Goal: Find specific page/section: Find specific page/section

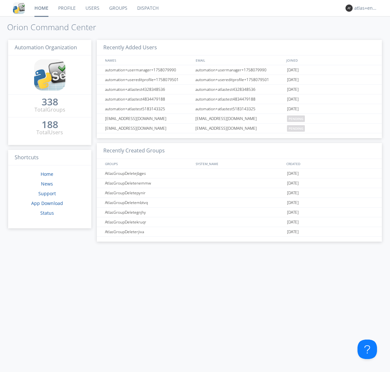
click at [147, 8] on link "Dispatch" at bounding box center [147, 8] width 31 height 16
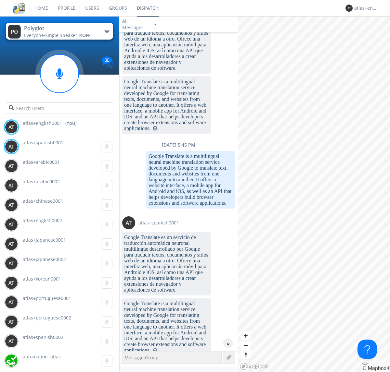
scroll to position [659, 0]
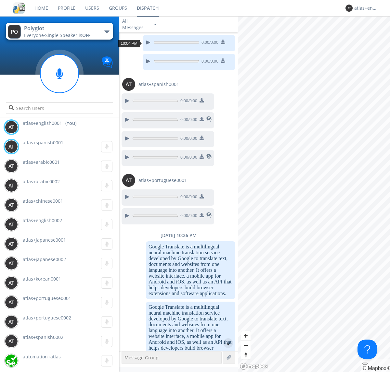
scroll to position [12, 0]
click at [225, 343] on div "^" at bounding box center [228, 344] width 10 height 10
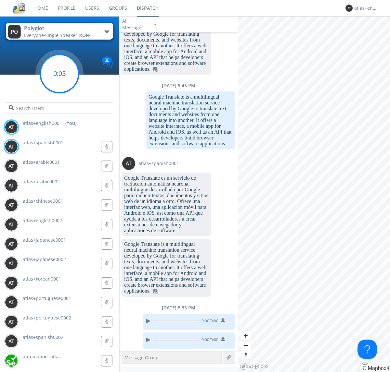
scroll to position [658, 0]
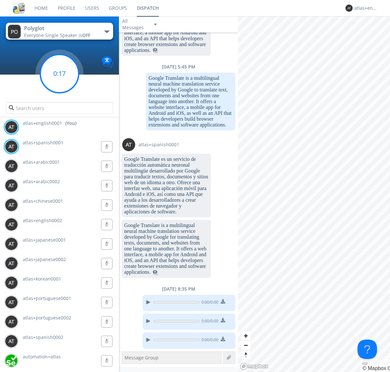
click at [59, 74] on g at bounding box center [59, 74] width 38 height 38
click at [364, 8] on div "atlas+english0001" at bounding box center [366, 8] width 24 height 6
